Goal: Find specific page/section: Find specific page/section

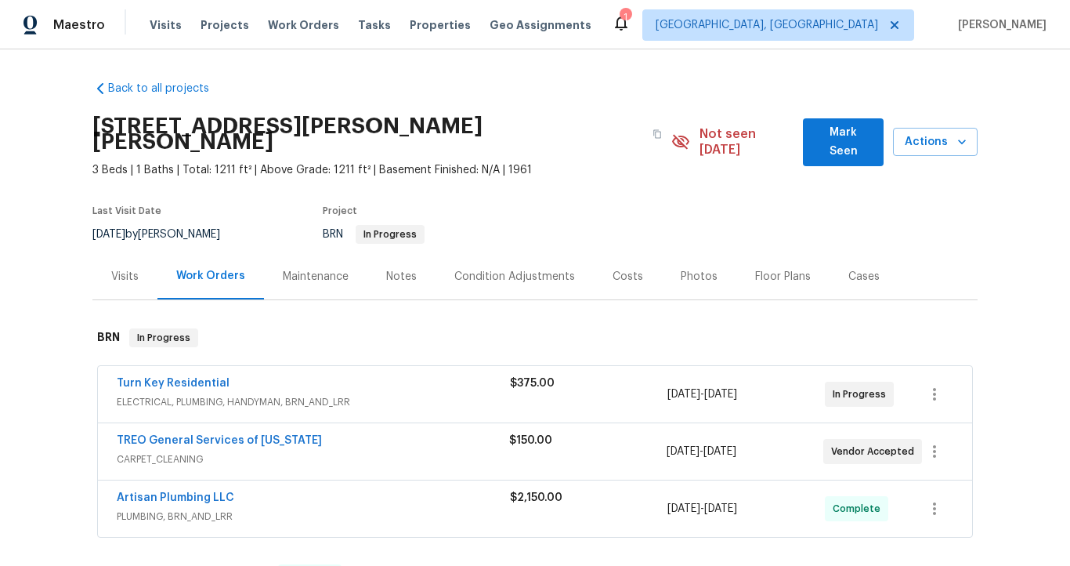
click at [266, 394] on span "ELECTRICAL, PLUMBING, HANDYMAN, BRN_AND_LRR" at bounding box center [313, 402] width 393 height 16
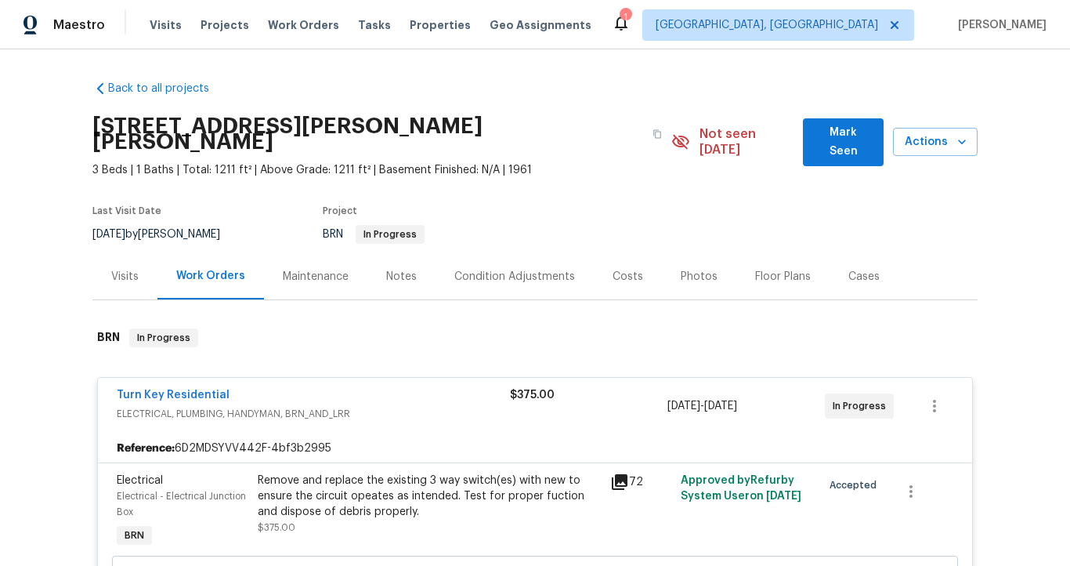
click at [219, 387] on div "Turn Key Residential" at bounding box center [313, 396] width 393 height 19
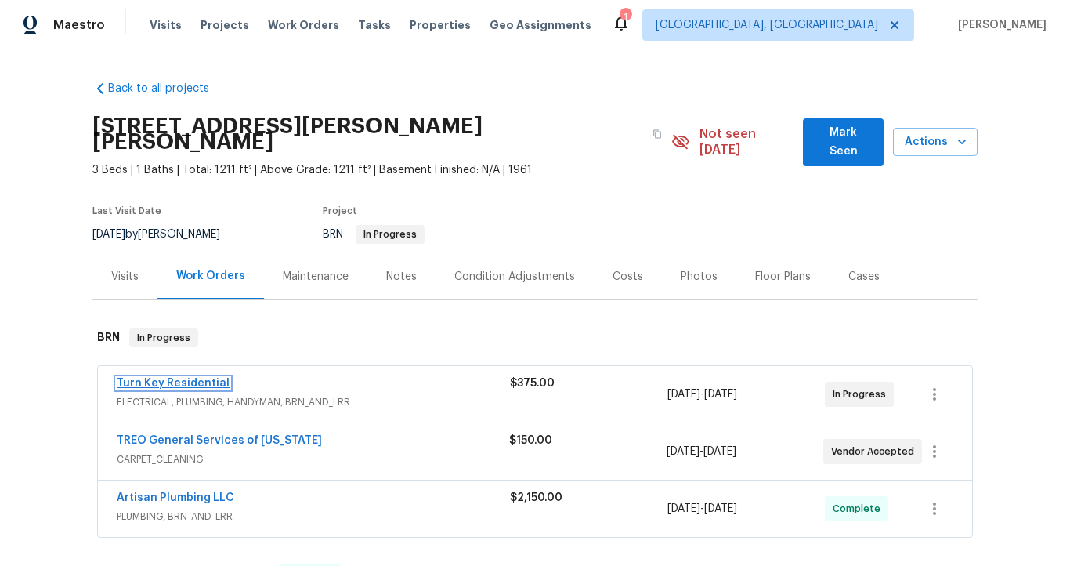
click at [179, 378] on link "Turn Key Residential" at bounding box center [173, 383] width 113 height 11
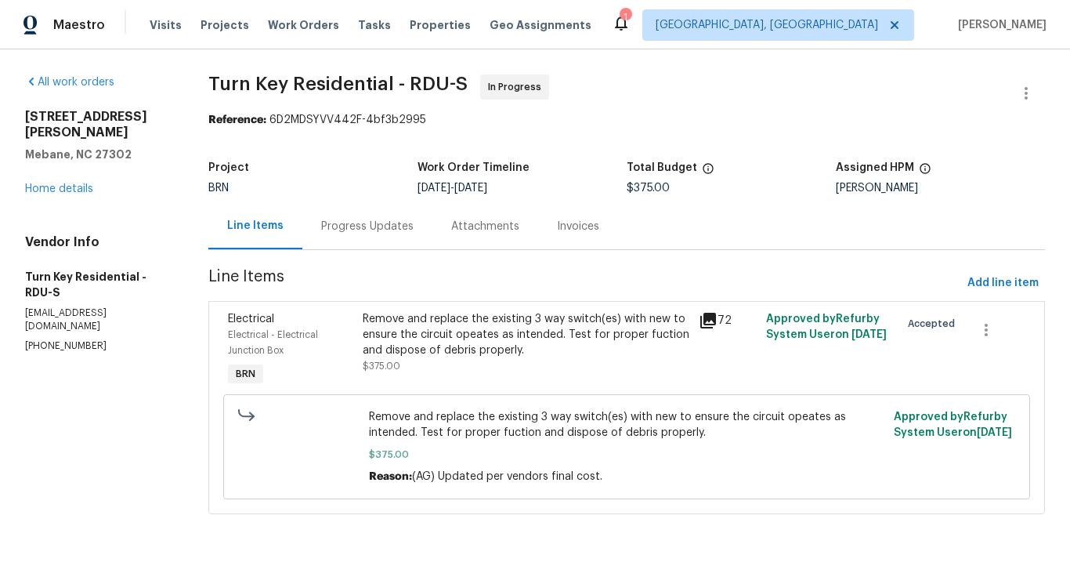
click at [398, 226] on div "Progress Updates" at bounding box center [367, 227] width 92 height 16
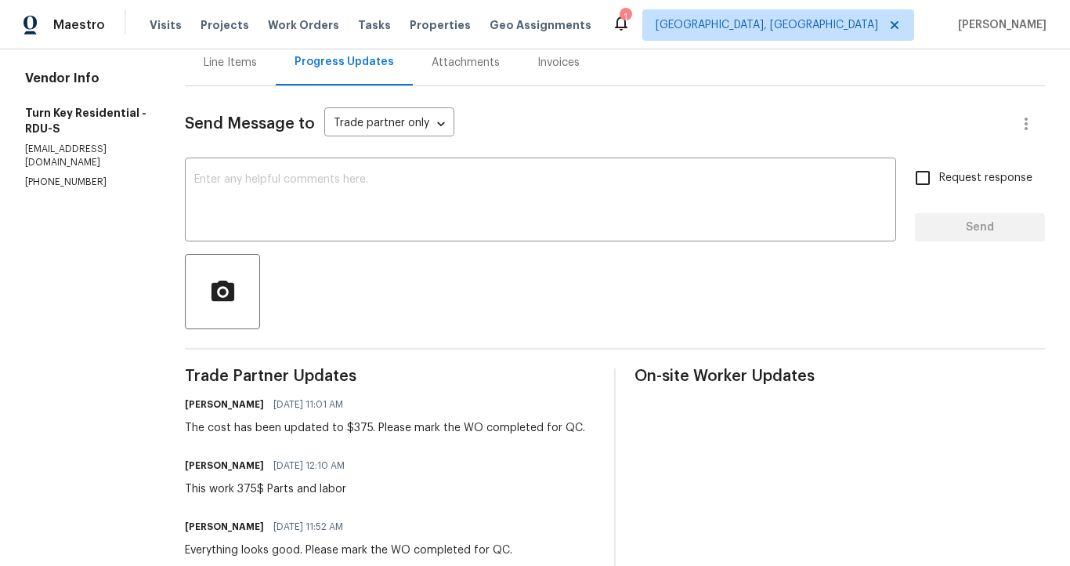
scroll to position [165, 0]
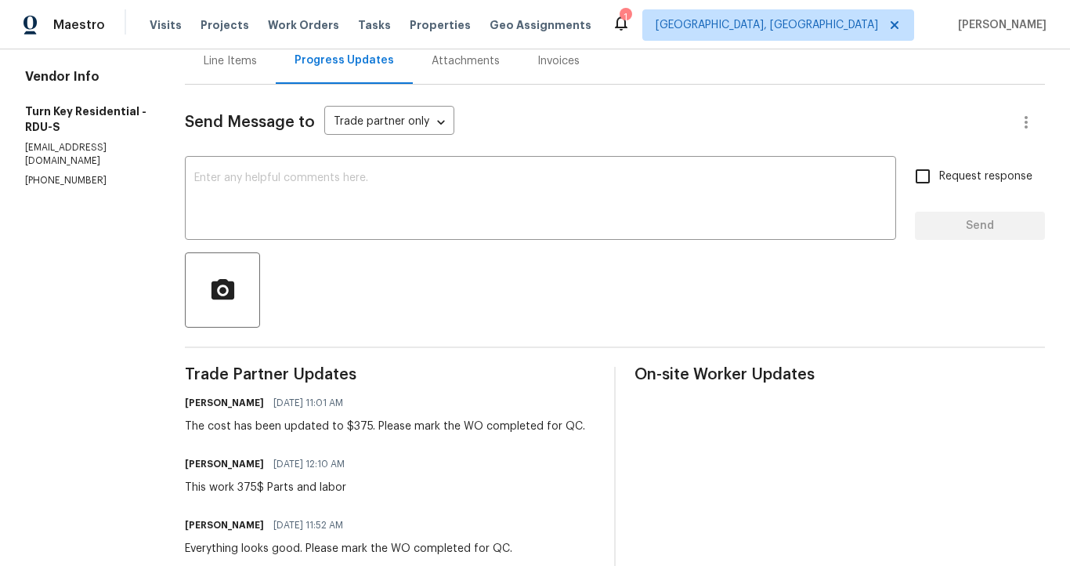
click at [248, 60] on div "Line Items" at bounding box center [230, 61] width 53 height 16
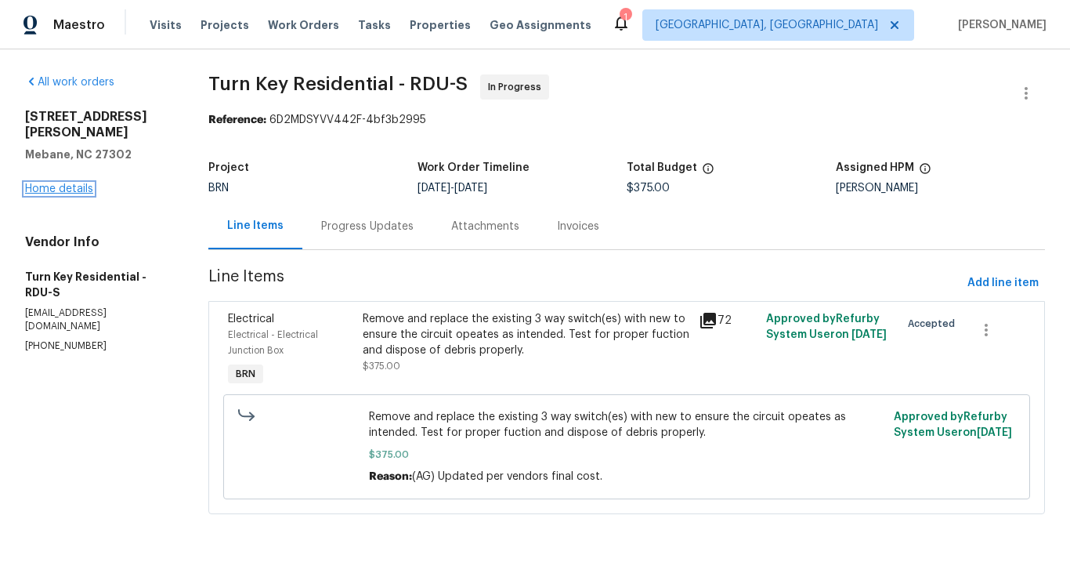
click at [84, 183] on link "Home details" at bounding box center [59, 188] width 68 height 11
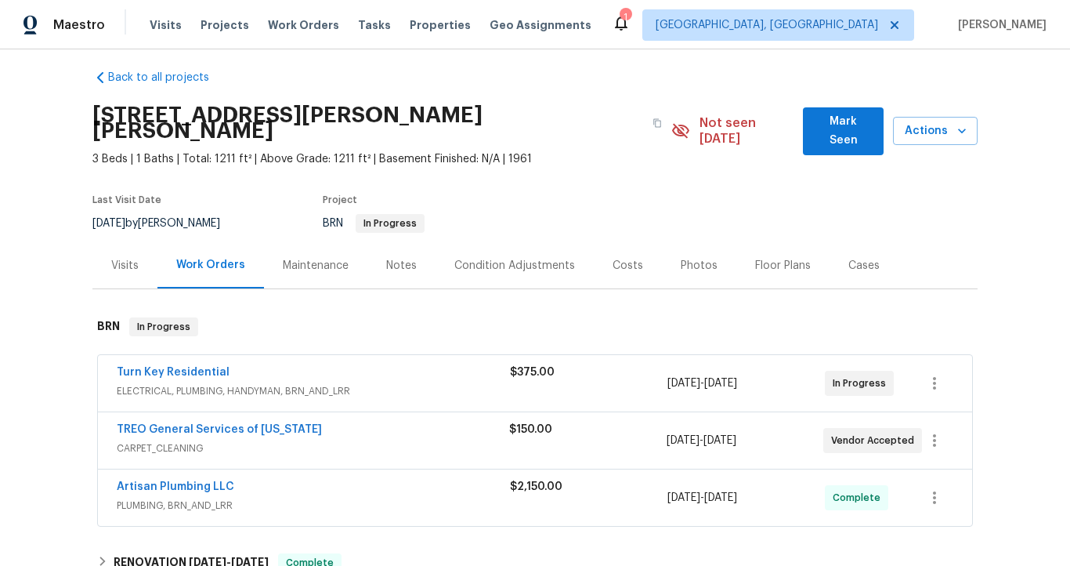
scroll to position [11, 0]
click at [653, 118] on icon "button" at bounding box center [657, 122] width 9 height 9
